Goal: Task Accomplishment & Management: Manage account settings

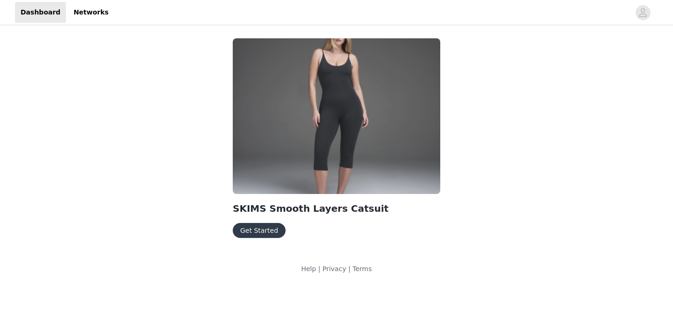
click at [273, 225] on button "Get Started" at bounding box center [259, 230] width 53 height 15
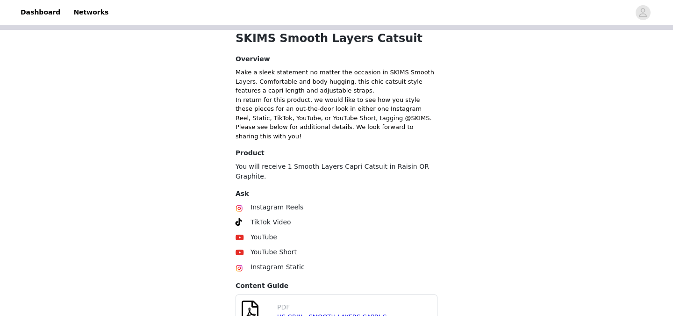
scroll to position [370, 0]
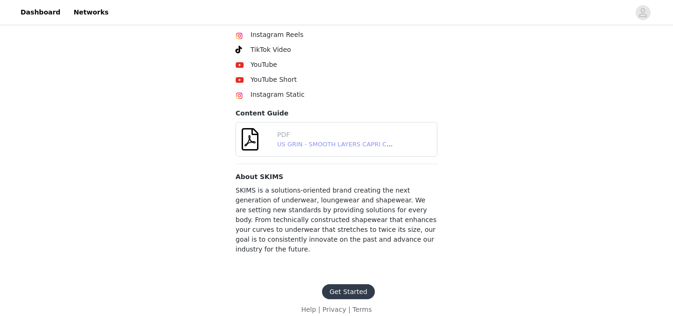
click at [298, 143] on link "US GRIN - SMOOTH LAYERS CAPRI CATSUIT - [DATE].pdf" at bounding box center [361, 144] width 169 height 7
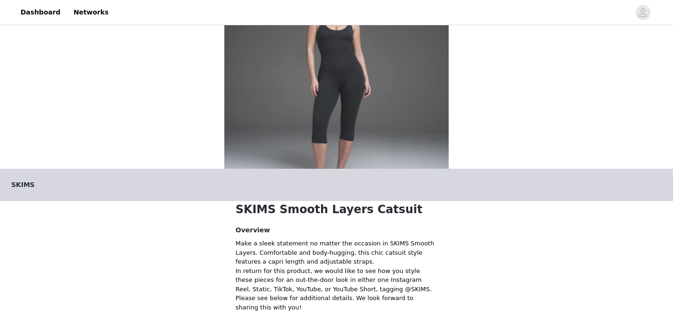
scroll to position [0, 0]
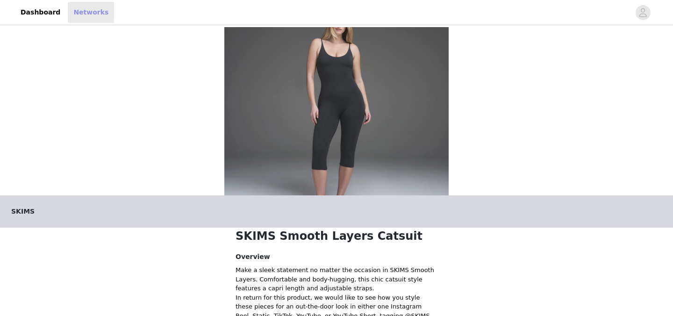
click at [85, 17] on link "Networks" at bounding box center [91, 12] width 46 height 21
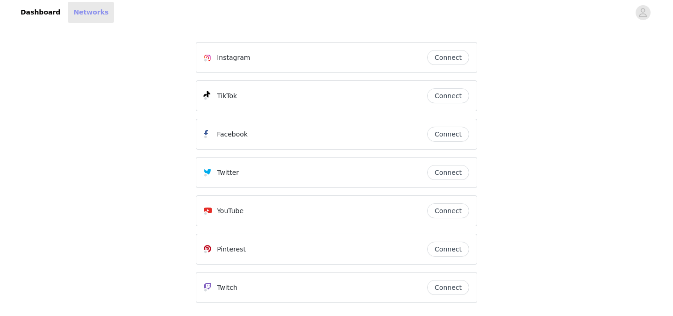
scroll to position [38, 0]
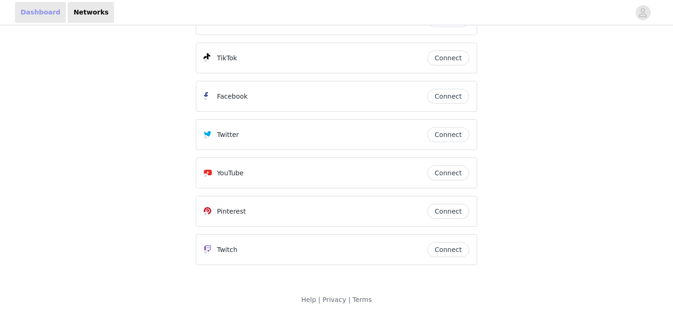
click at [44, 8] on link "Dashboard" at bounding box center [40, 12] width 51 height 21
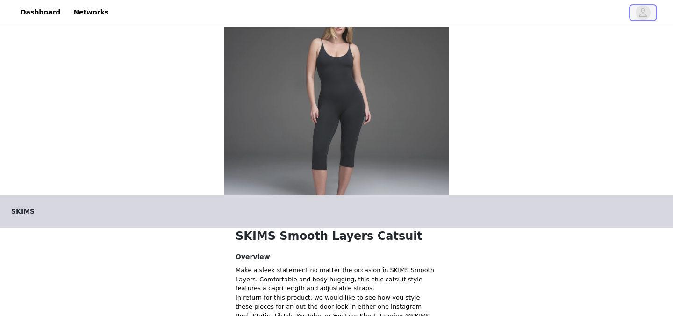
click at [650, 14] on button "button" at bounding box center [643, 12] width 26 height 15
